Goal: Transaction & Acquisition: Purchase product/service

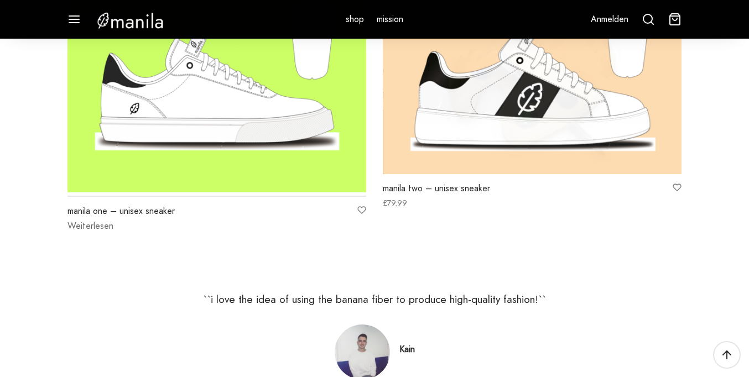
scroll to position [15, 0]
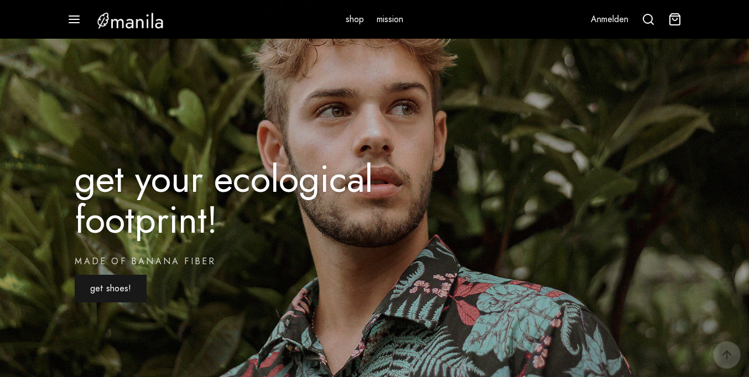
scroll to position [701, 0]
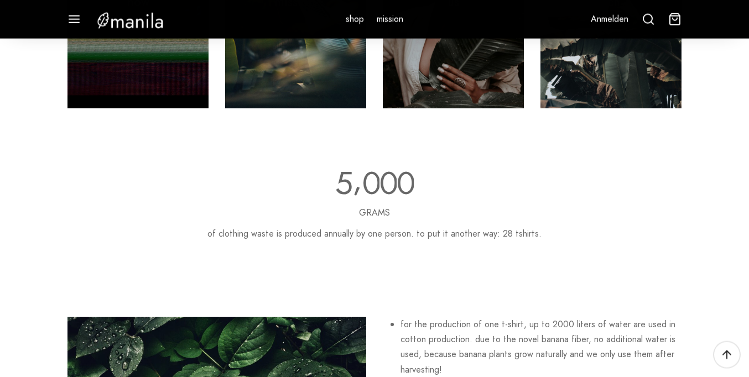
click at [541, 347] on li "for the production of one t-shirt, up to 2000 liters of water are used in cotto…" at bounding box center [541, 347] width 281 height 60
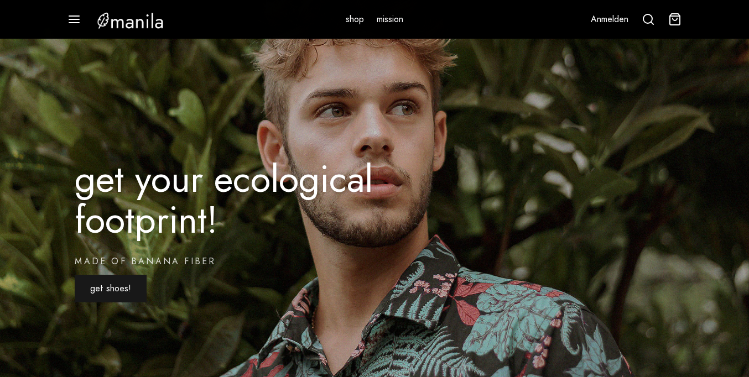
scroll to position [1858, 0]
